Goal: Task Accomplishment & Management: Use online tool/utility

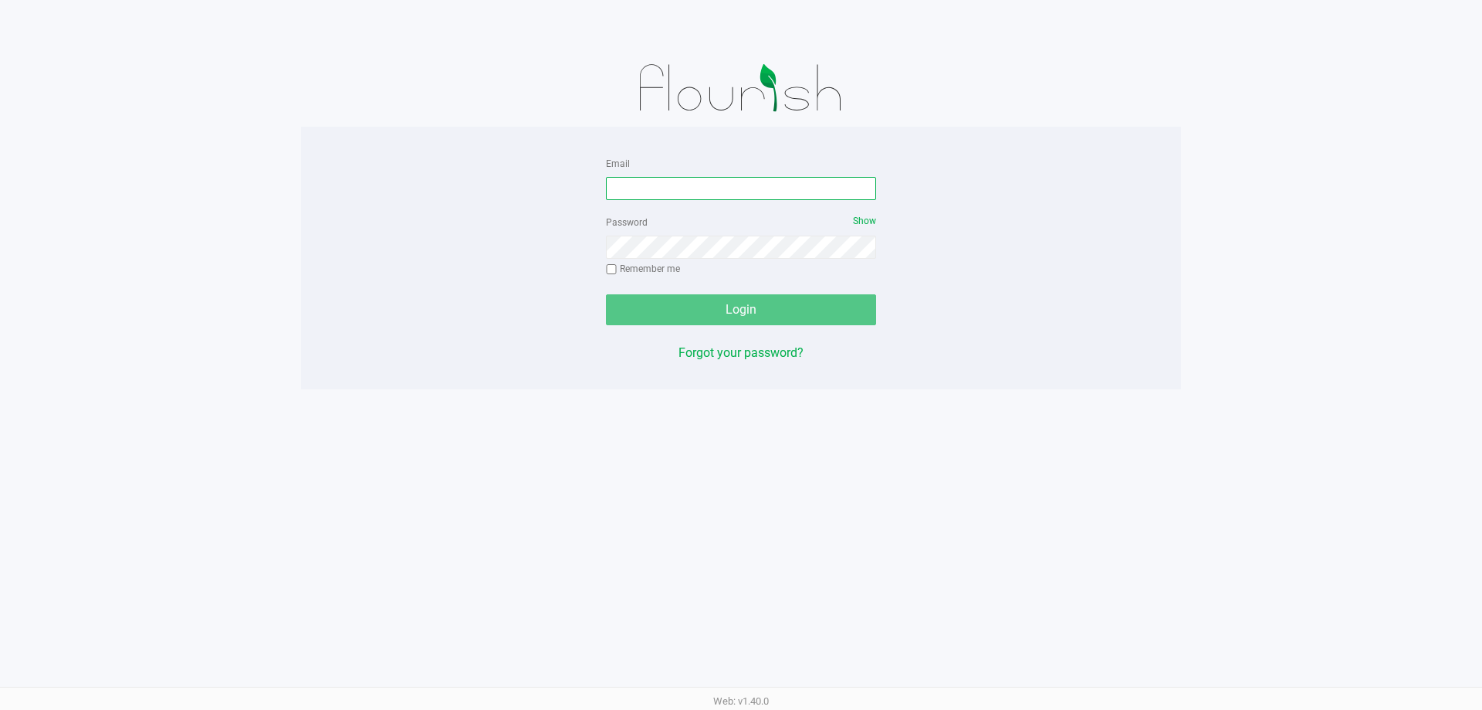
click at [620, 189] on input "Email" at bounding box center [741, 188] width 270 height 23
type input "[EMAIL_ADDRESS][DOMAIN_NAME]"
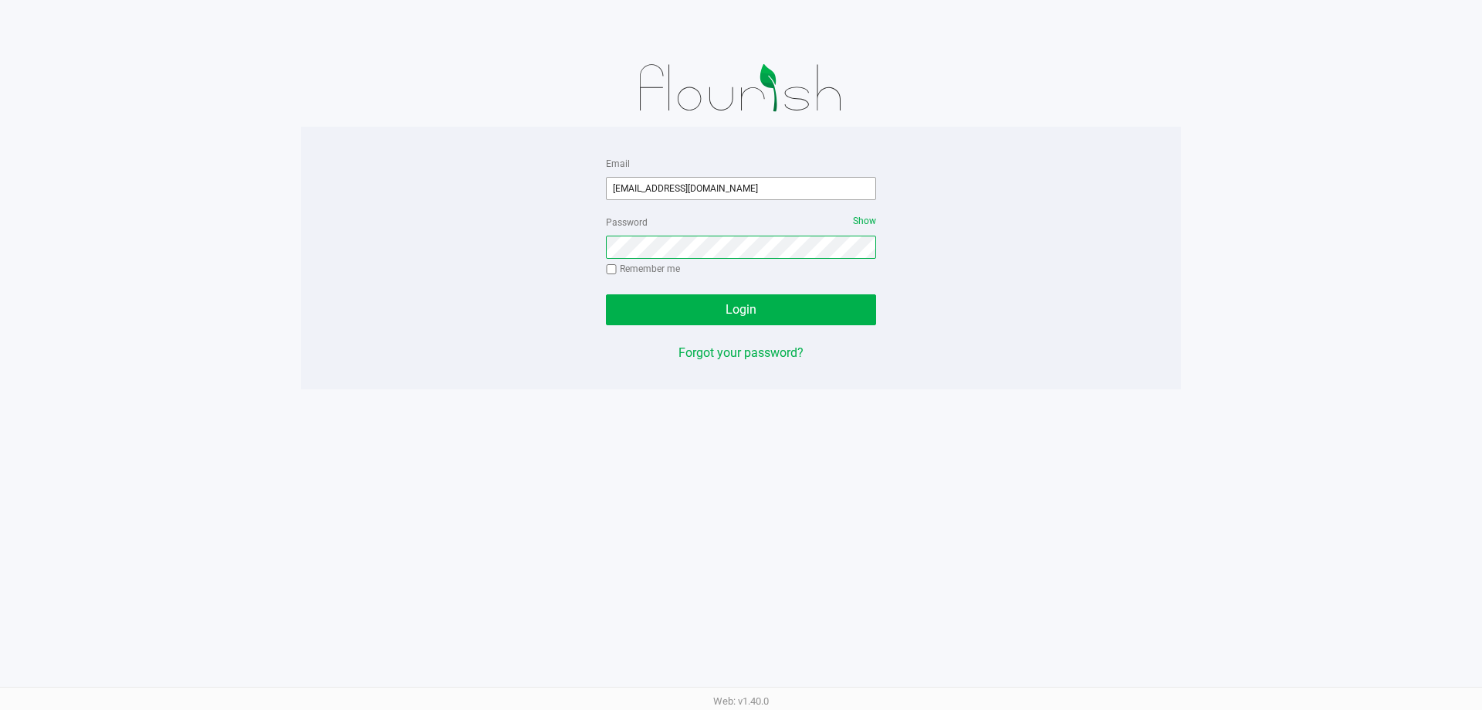
click at [606, 294] on button "Login" at bounding box center [741, 309] width 270 height 31
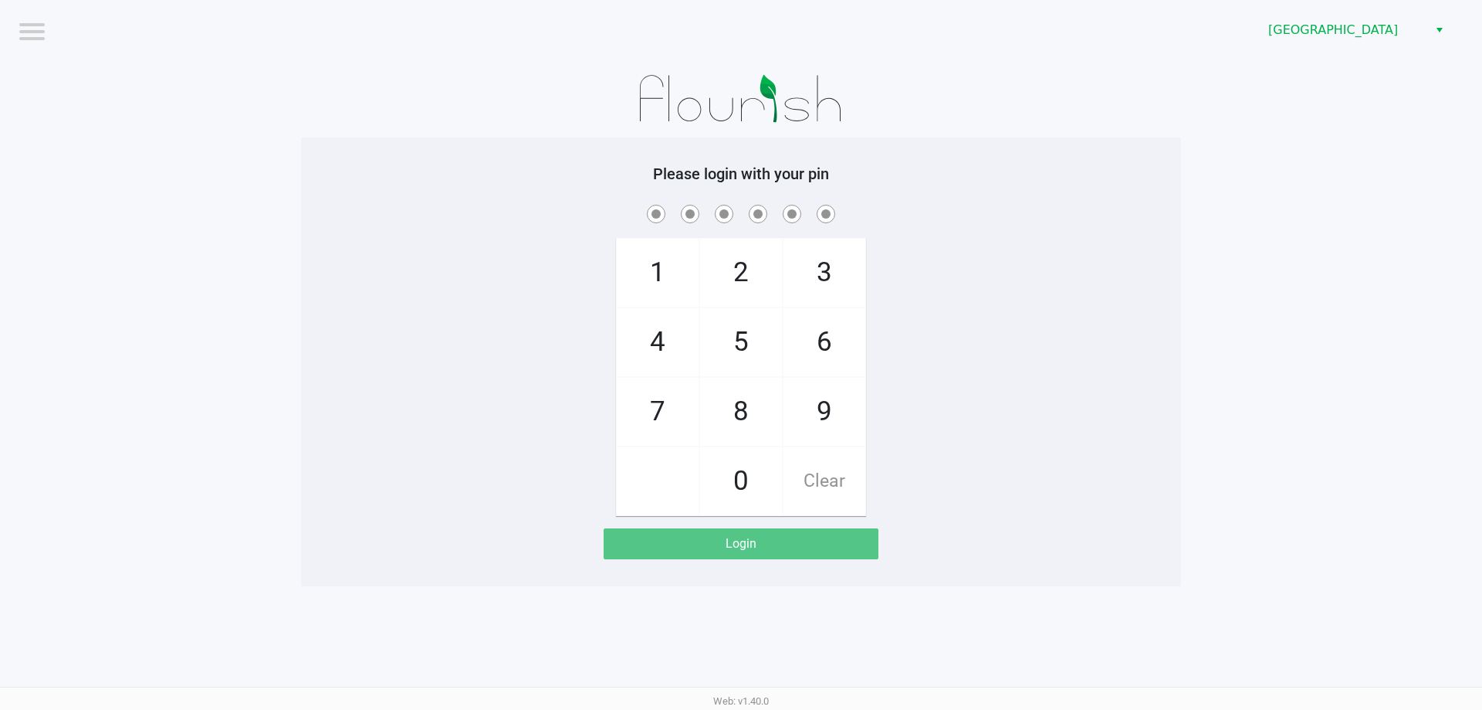
drag, startPoint x: 362, startPoint y: 374, endPoint x: 374, endPoint y: 373, distance: 11.7
click at [368, 374] on div "1 4 7 2 5 8 0 3 6 9 Clear" at bounding box center [741, 359] width 880 height 314
checkbox input "true"
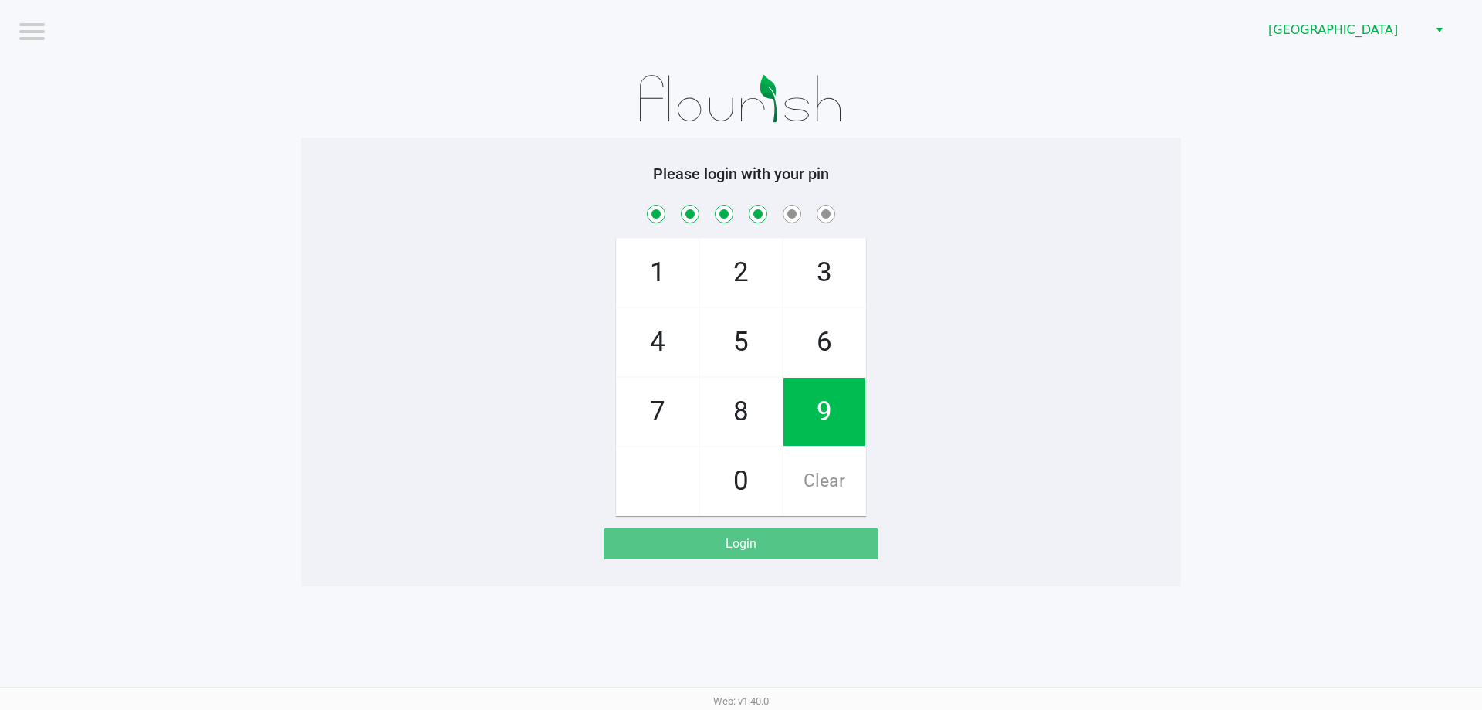
checkbox input "true"
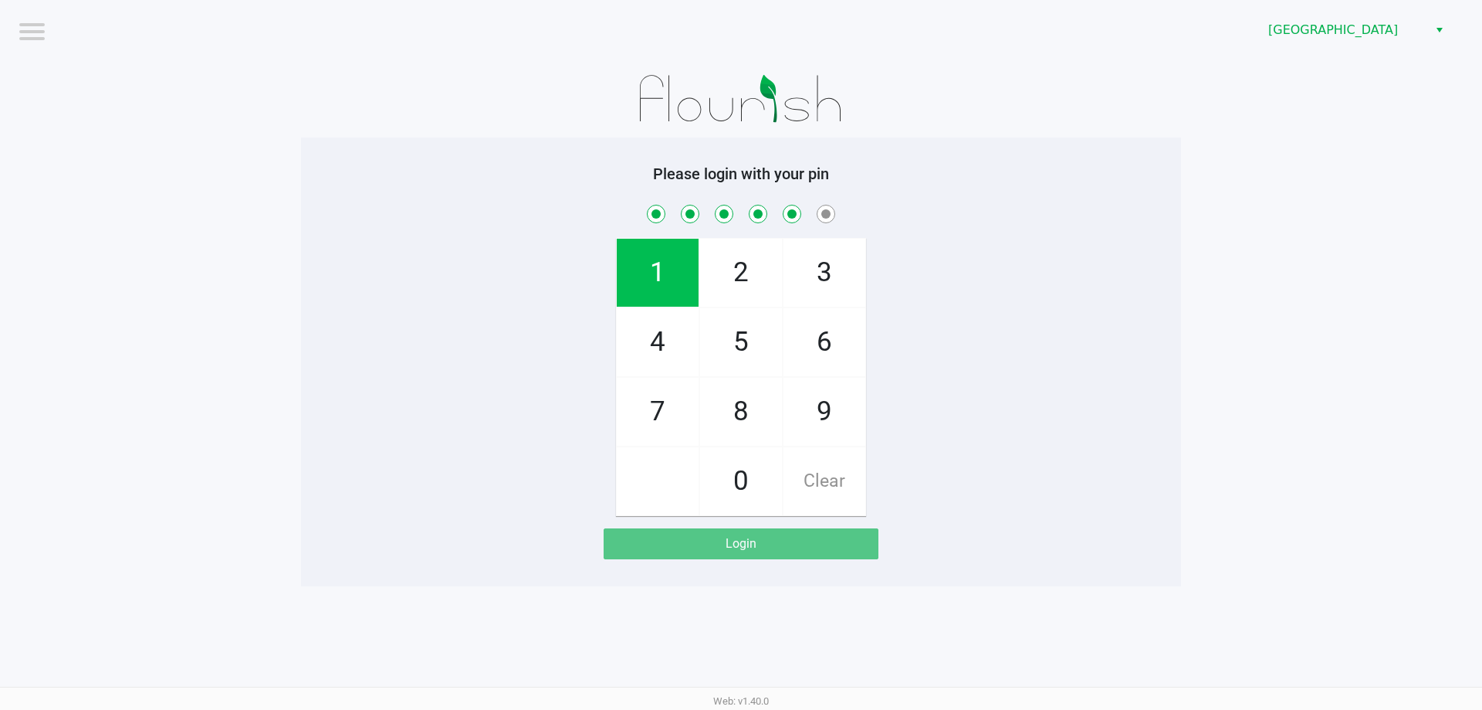
checkbox input "true"
